Goal: Task Accomplishment & Management: Manage account settings

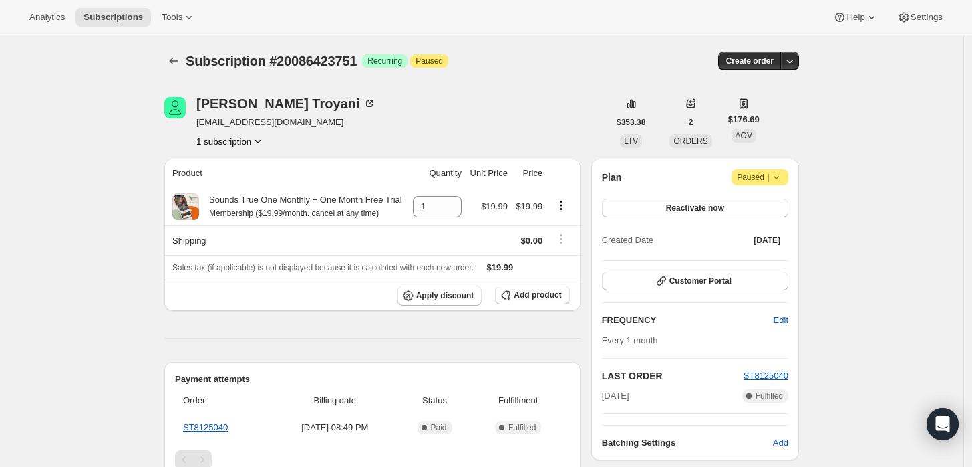
click at [780, 173] on icon at bounding box center [776, 176] width 13 height 13
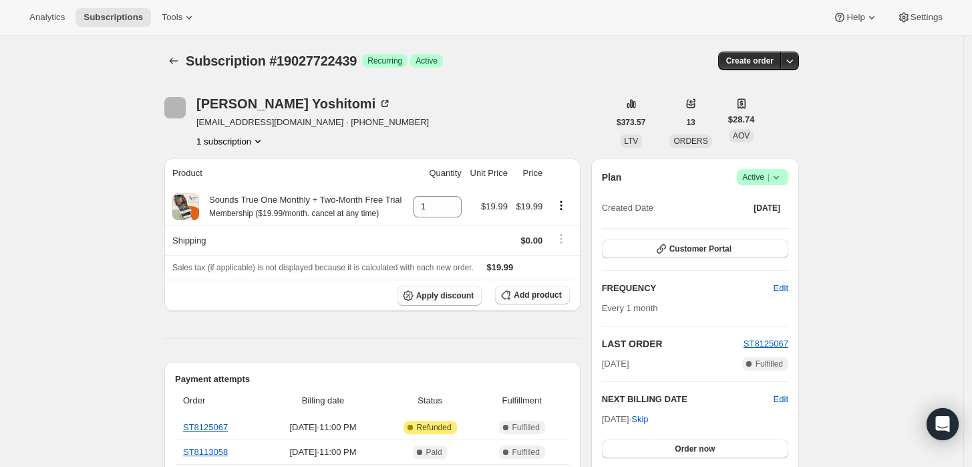
click at [782, 172] on icon at bounding box center [776, 176] width 13 height 13
click at [756, 223] on span "Cancel subscription" at bounding box center [768, 226] width 76 height 10
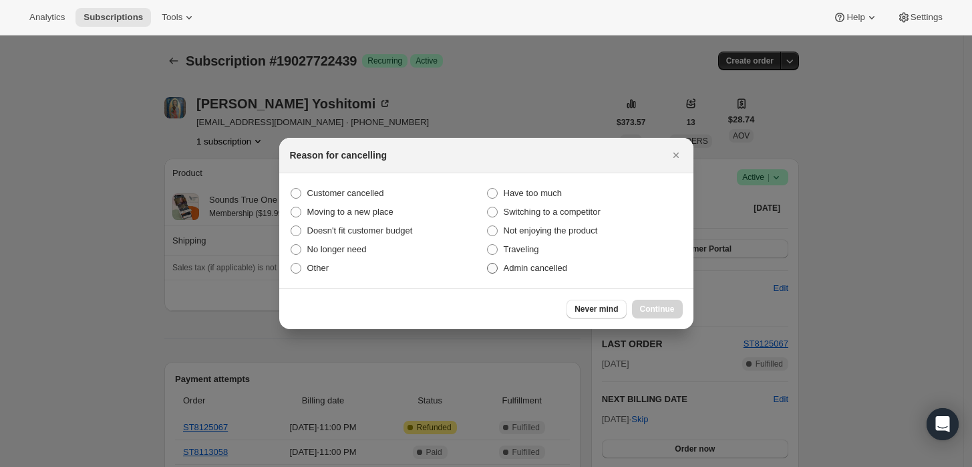
click at [555, 269] on span "Admin cancelled" at bounding box center [535, 268] width 63 height 10
click at [488, 263] on input "Admin cancelled" at bounding box center [487, 263] width 1 height 1
radio input "true"
click at [656, 306] on span "Continue" at bounding box center [657, 308] width 35 height 11
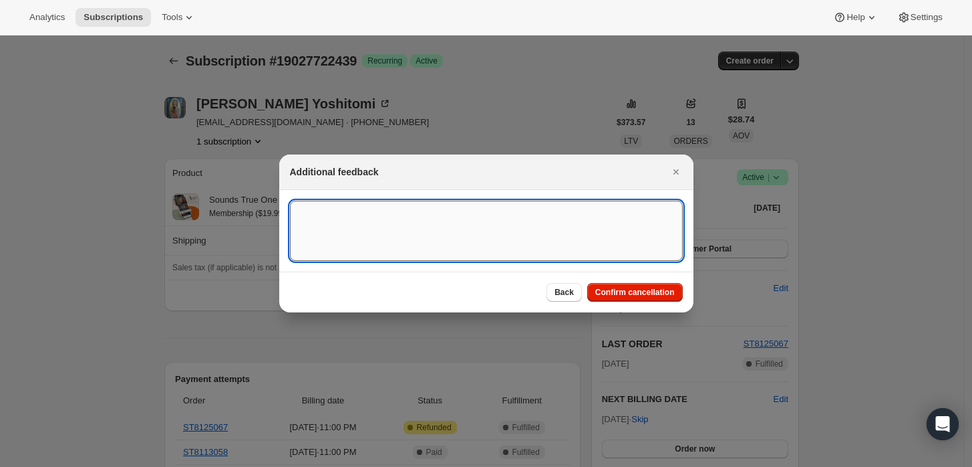
click at [471, 225] on textarea ":rbj:" at bounding box center [486, 231] width 393 height 60
type textarea "Customer requested cancellation and refund."
click at [648, 295] on span "Confirm cancellation" at bounding box center [636, 292] width 80 height 11
